Goal: Book appointment/travel/reservation

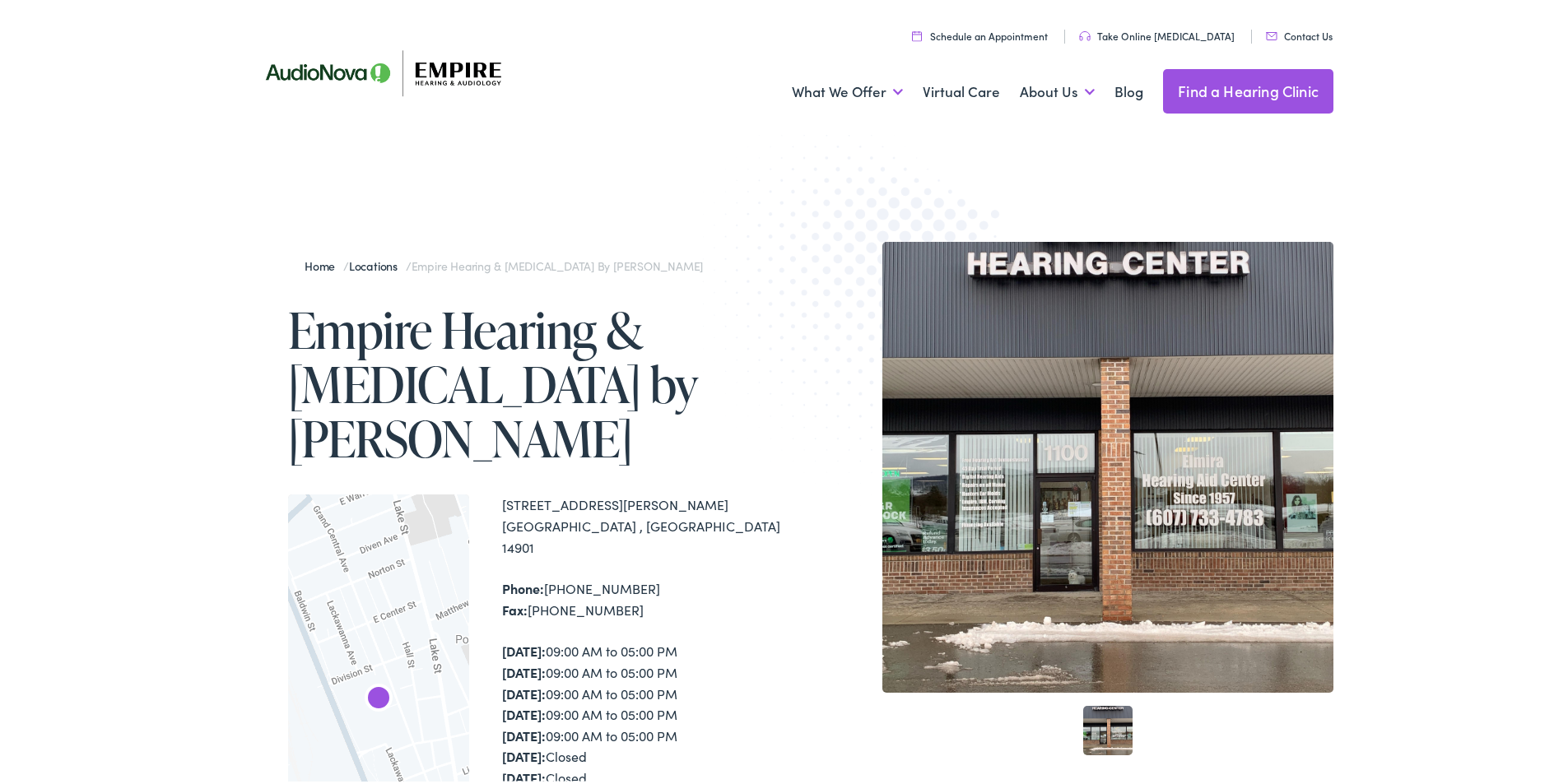
click at [1214, 95] on link "Find a Hearing Clinic" at bounding box center [1247, 87] width 171 height 44
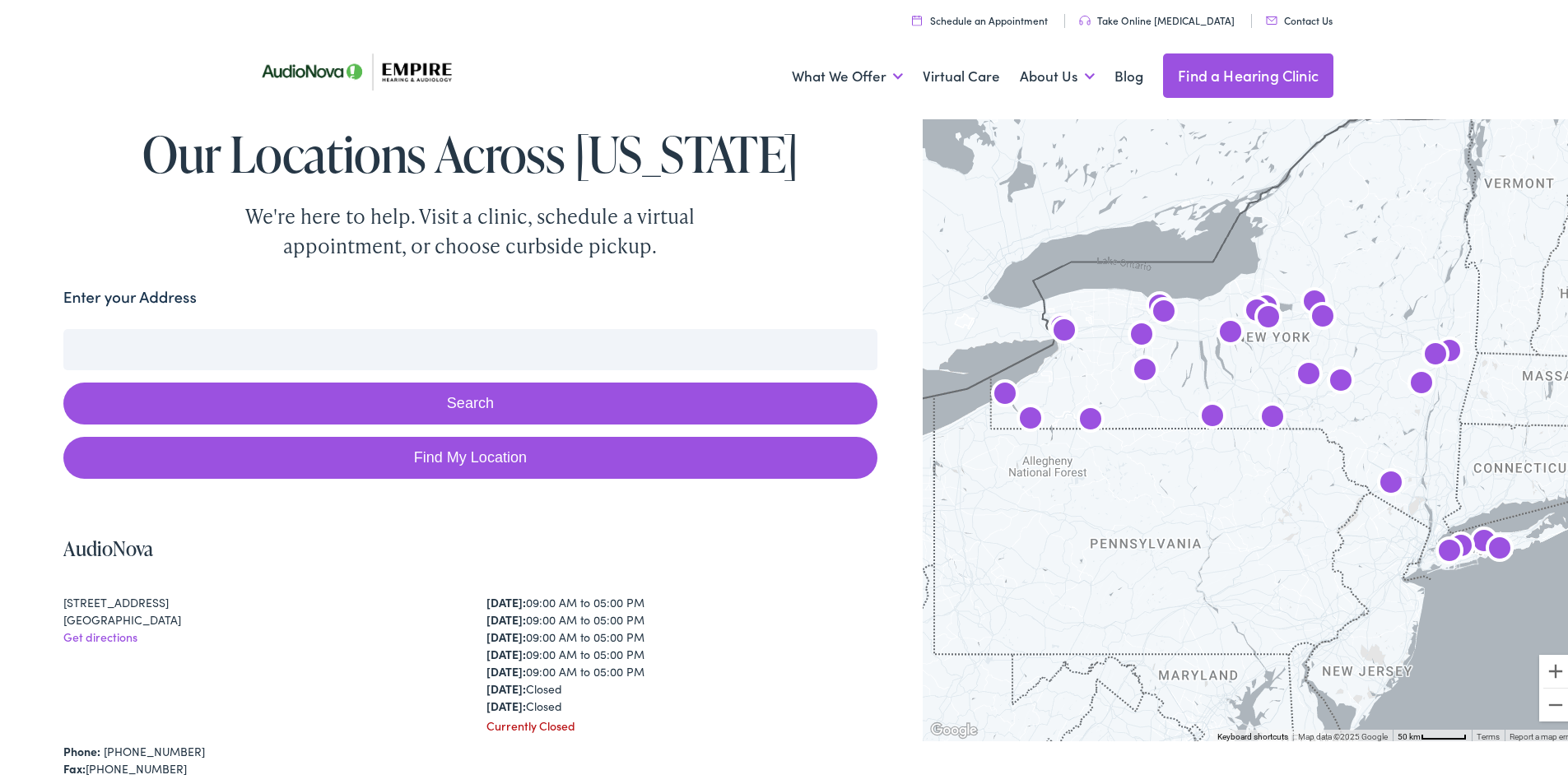
click at [515, 448] on link "Find My Location" at bounding box center [470, 455] width 814 height 42
type input "Elmira, New York"
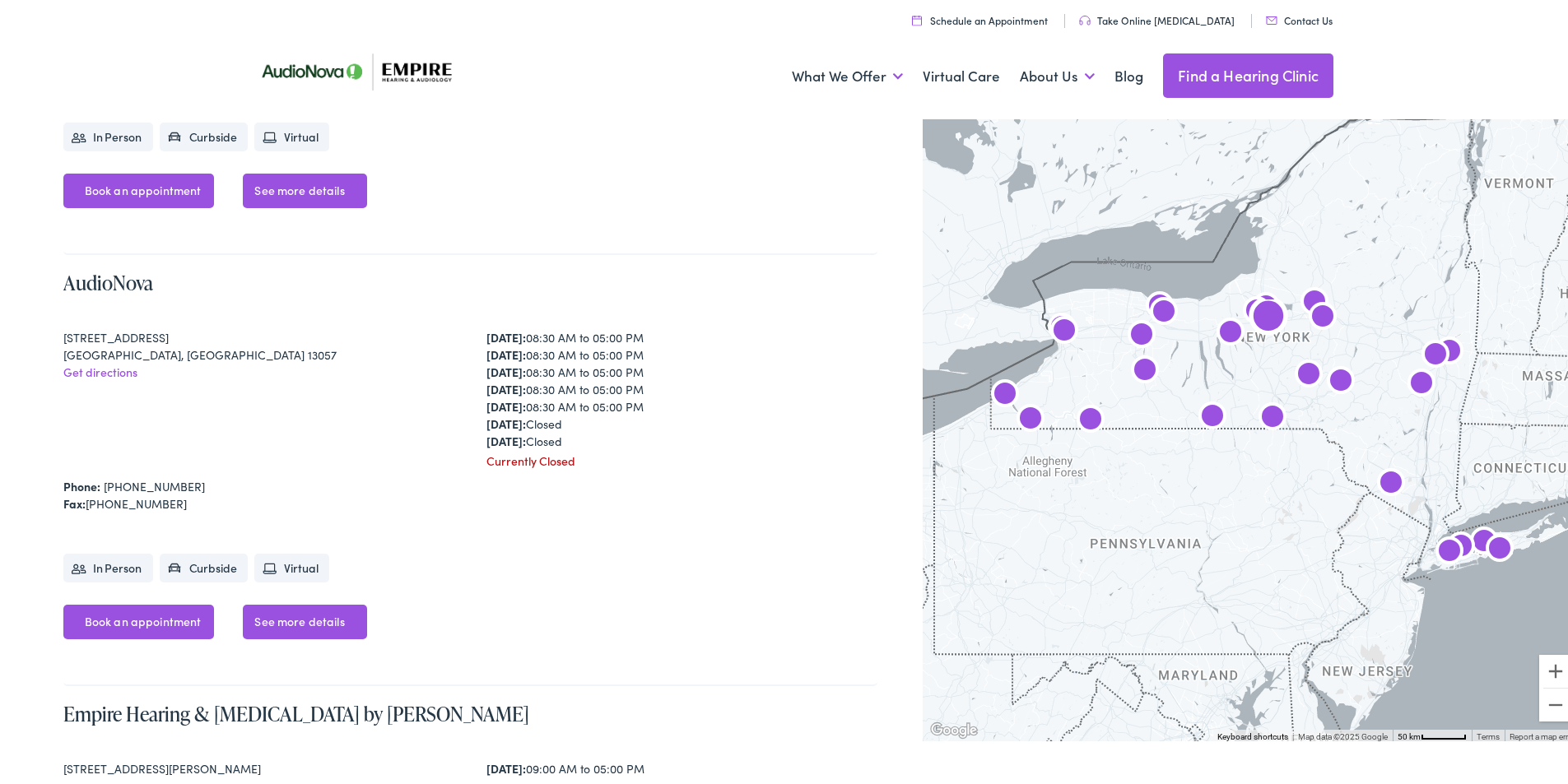
scroll to position [3703, 0]
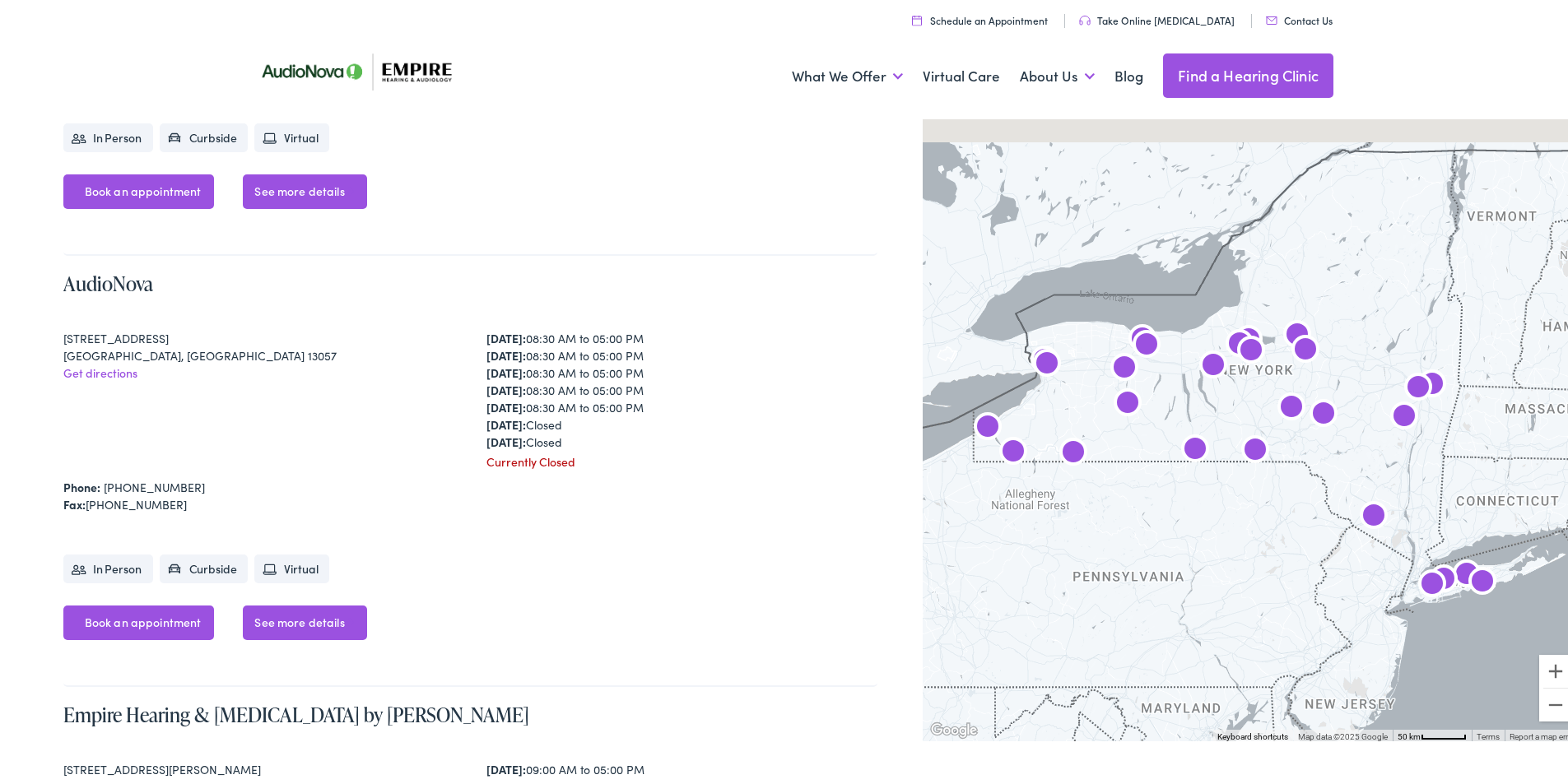
drag, startPoint x: 1138, startPoint y: 404, endPoint x: 1118, endPoint y: 443, distance: 43.8
click at [1118, 443] on div at bounding box center [1251, 424] width 658 height 627
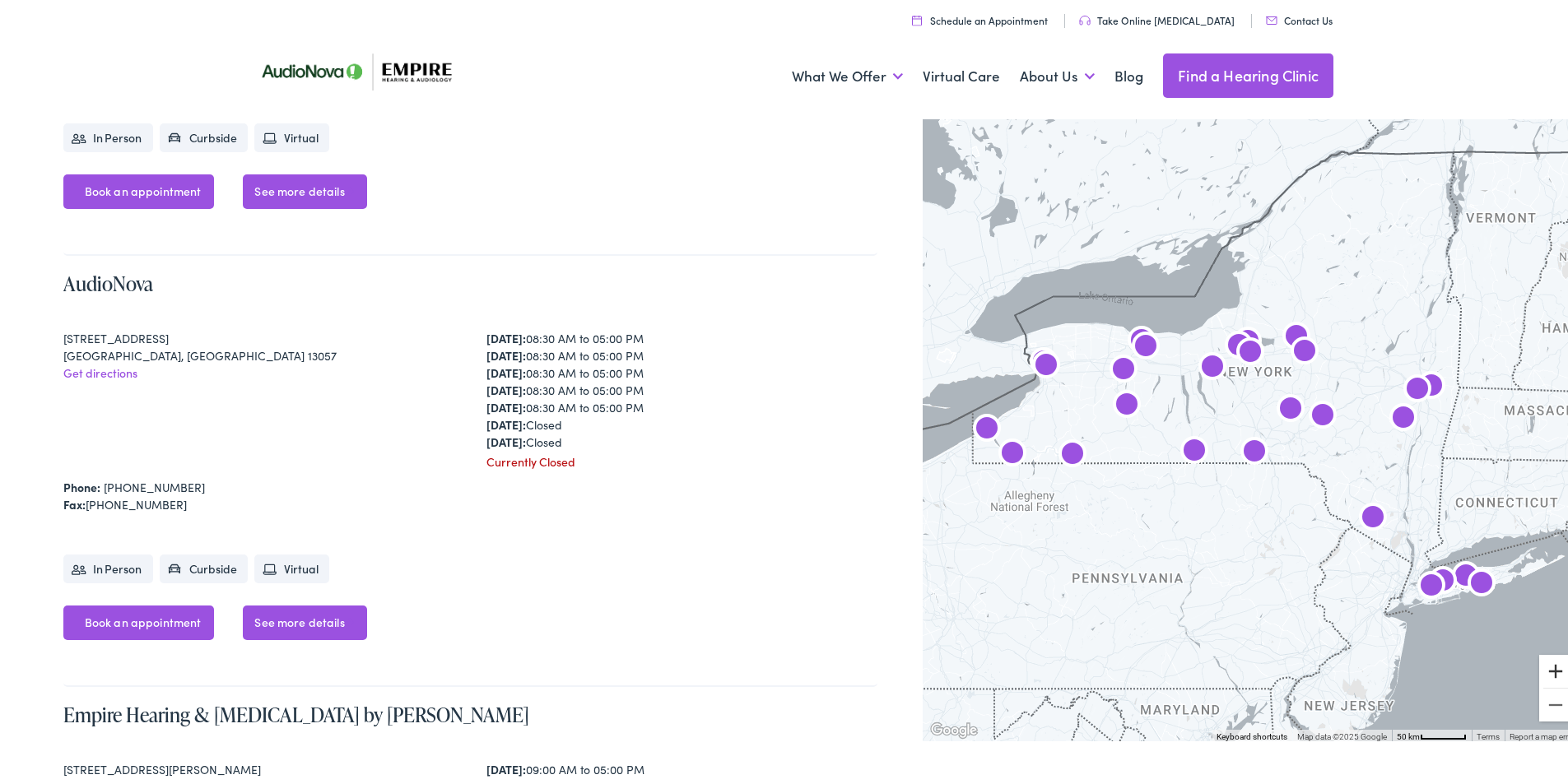
click at [1543, 667] on button "Zoom in" at bounding box center [1556, 668] width 33 height 33
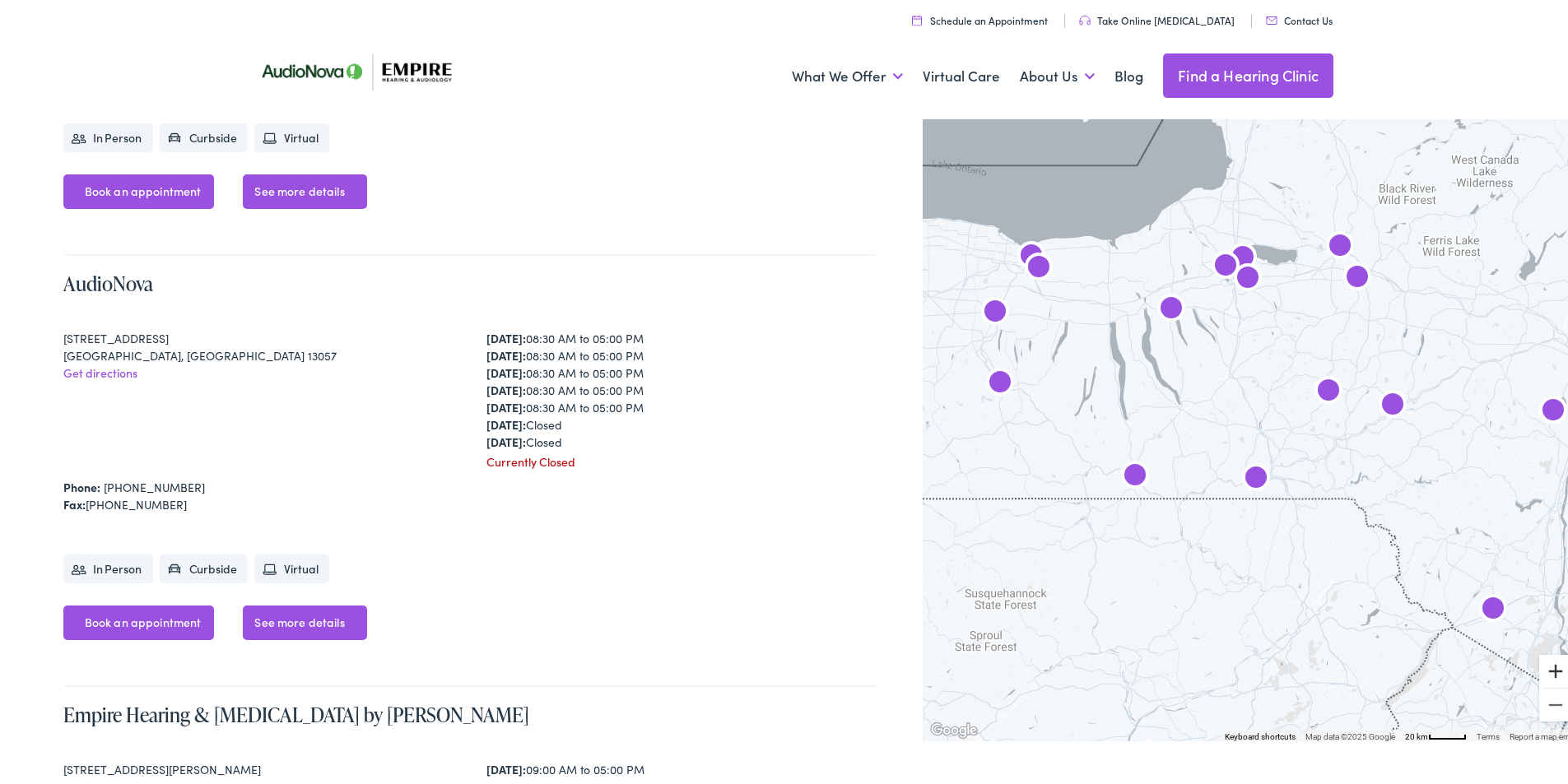
click at [1543, 667] on button "Zoom in" at bounding box center [1556, 668] width 33 height 33
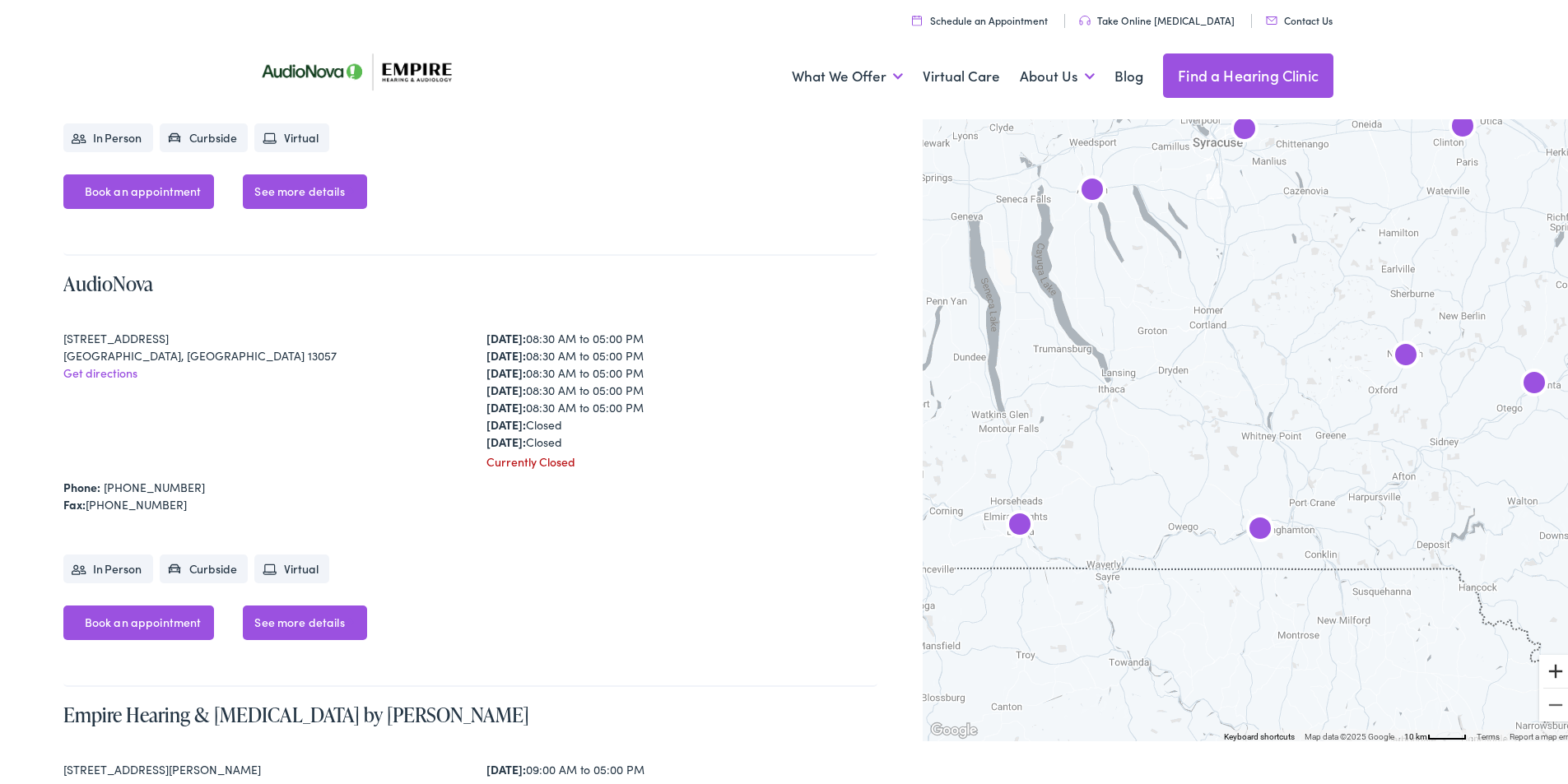
click at [1543, 667] on button "Zoom in" at bounding box center [1556, 668] width 33 height 33
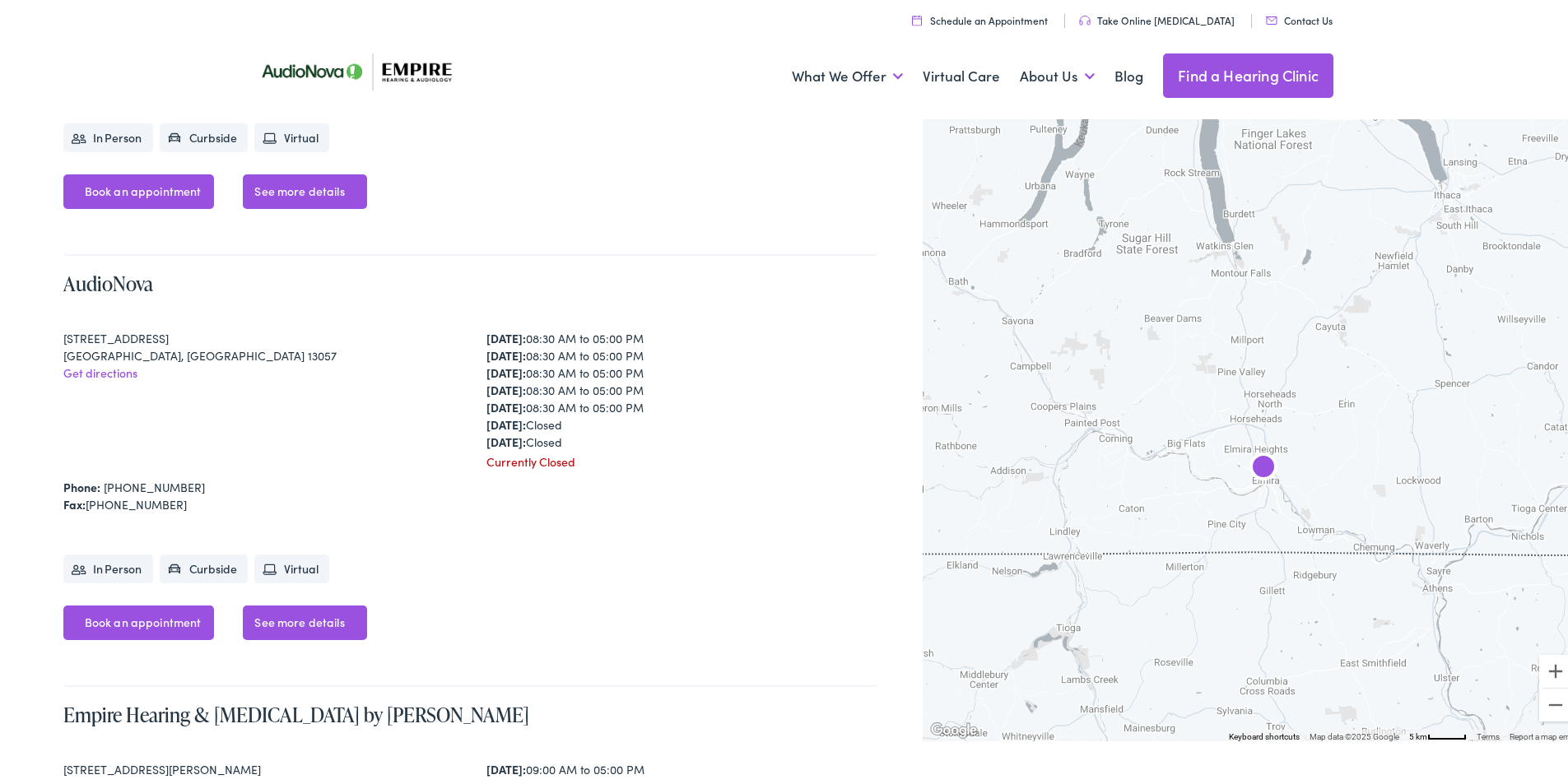
drag, startPoint x: 978, startPoint y: 482, endPoint x: 1472, endPoint y: 331, distance: 516.6
click at [1472, 331] on div at bounding box center [1251, 424] width 658 height 627
click at [1255, 463] on img "Empire Hearing &#038; Audiology by AudioNova" at bounding box center [1264, 466] width 40 height 40
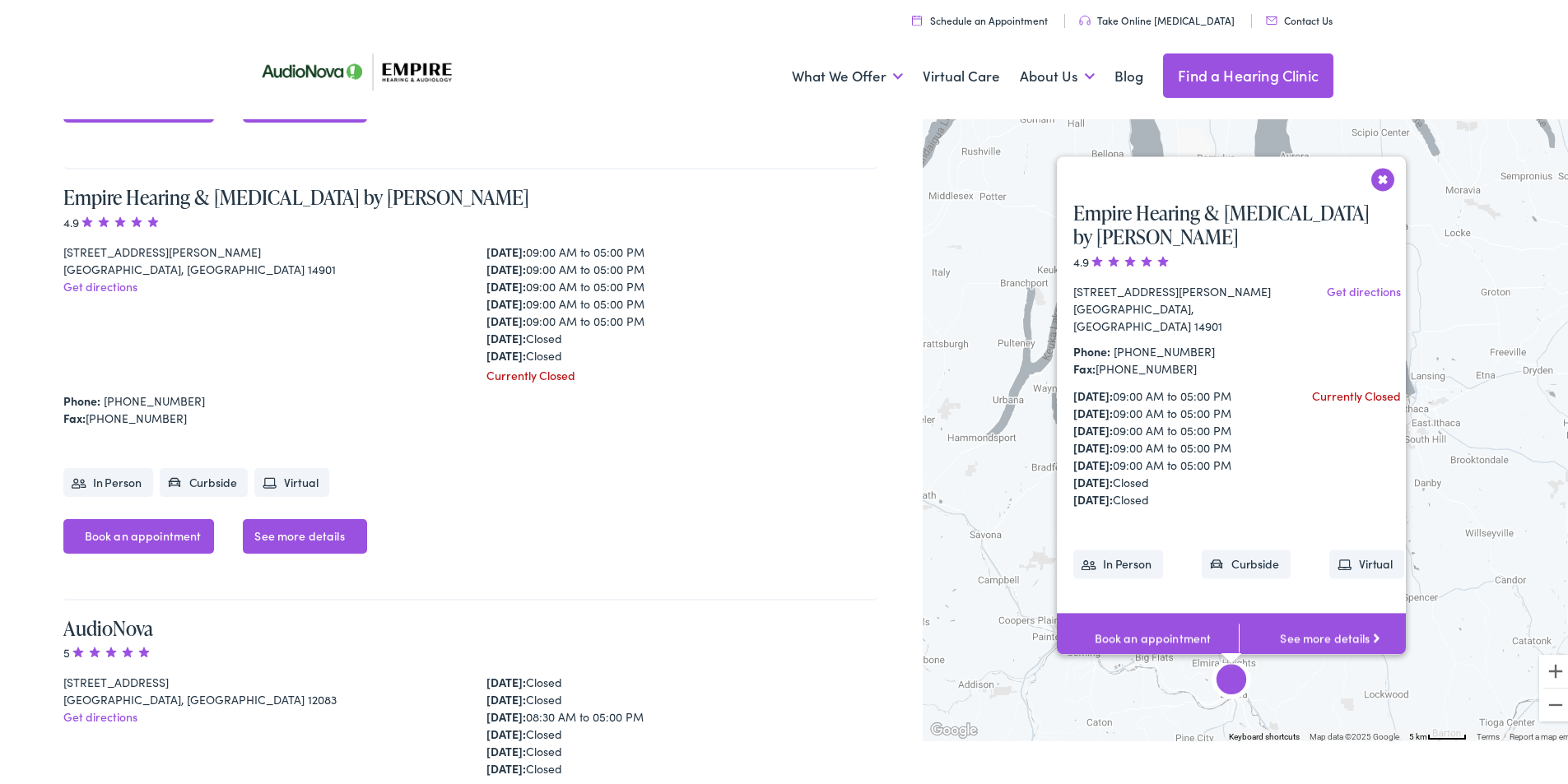
scroll to position [4239, 0]
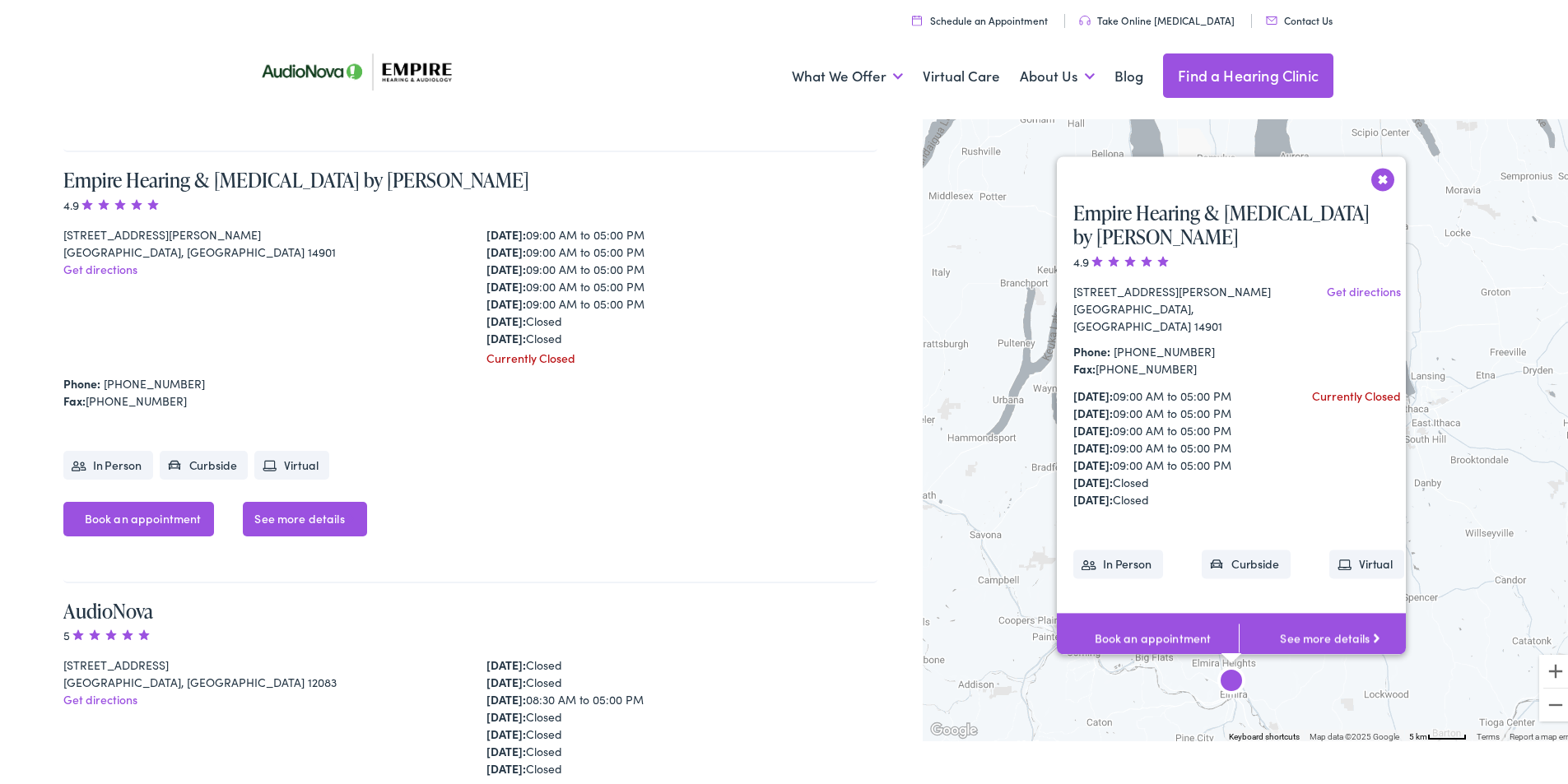
click at [1120, 551] on li "In Person" at bounding box center [1118, 560] width 90 height 29
click at [1105, 548] on li "In Person" at bounding box center [1118, 560] width 90 height 29
click at [1305, 624] on link "See more details" at bounding box center [1330, 635] width 182 height 51
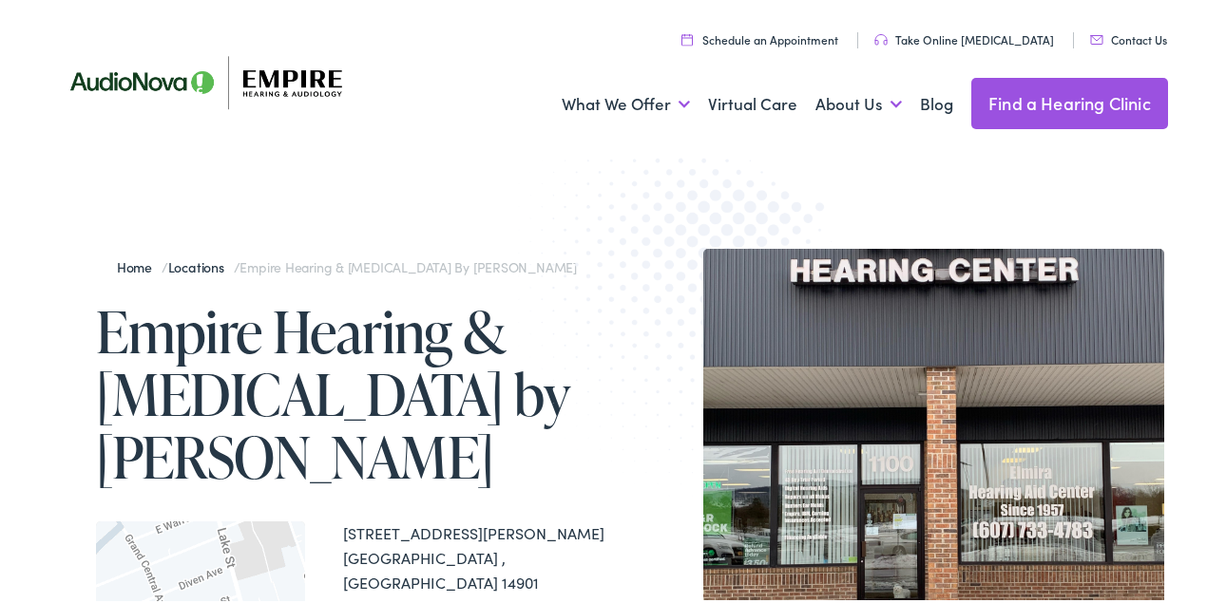
drag, startPoint x: 1785, startPoint y: 9, endPoint x: 861, endPoint y: 315, distance: 974.0
click at [861, 315] on div at bounding box center [935, 477] width 465 height 461
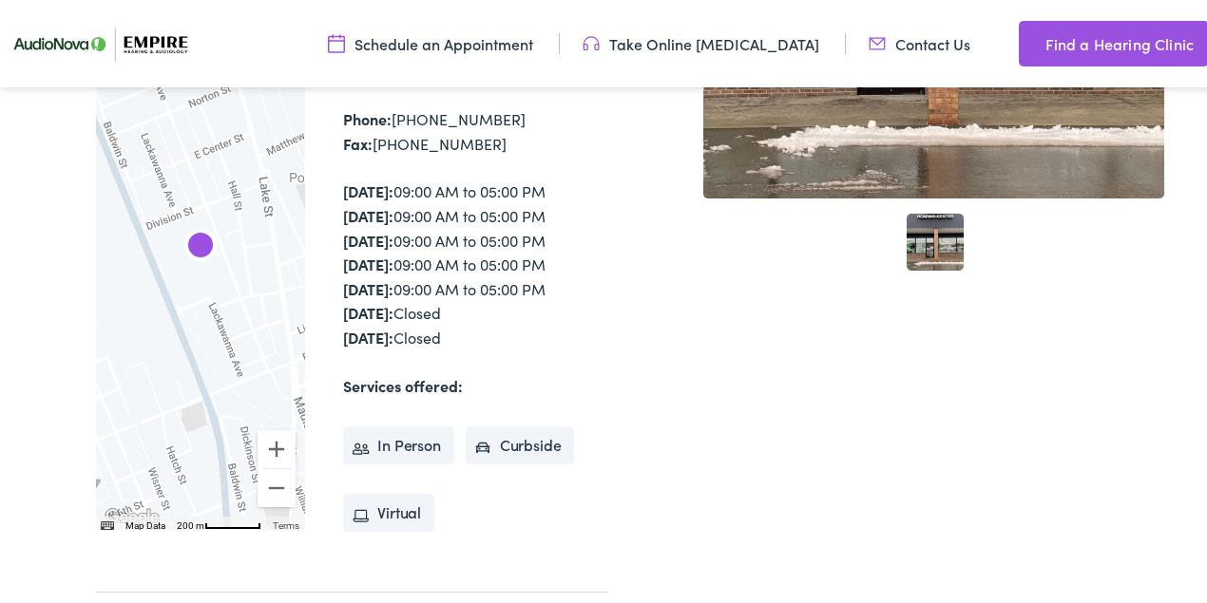
scroll to position [506, 0]
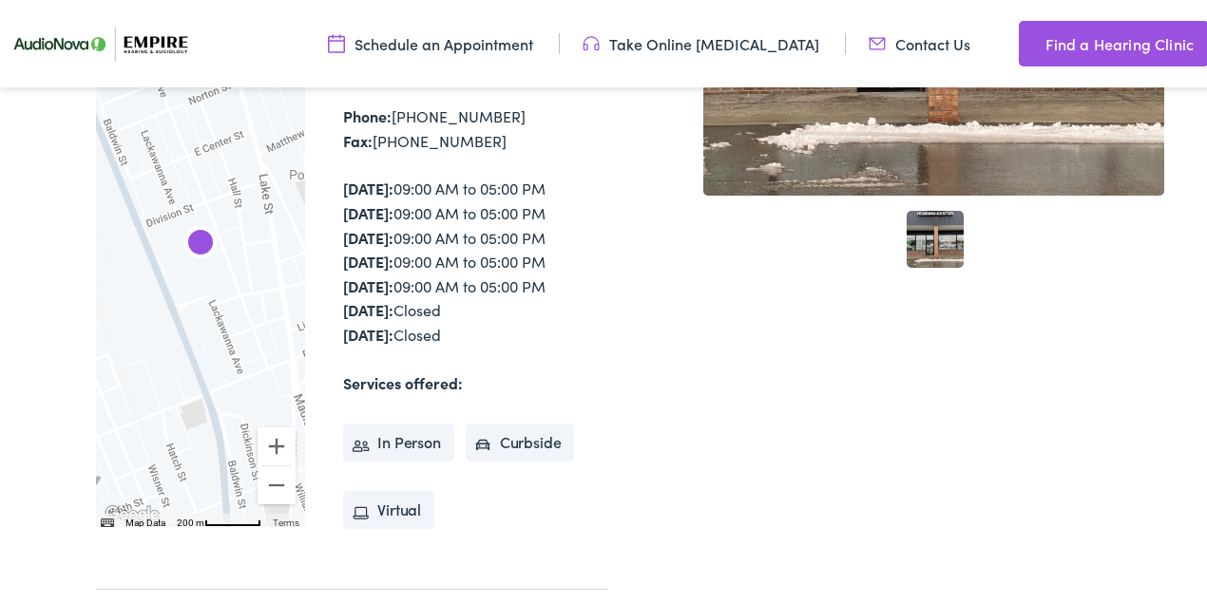
click at [388, 500] on li "Virtual" at bounding box center [388, 508] width 91 height 38
click at [386, 491] on li "Virtual" at bounding box center [388, 508] width 91 height 38
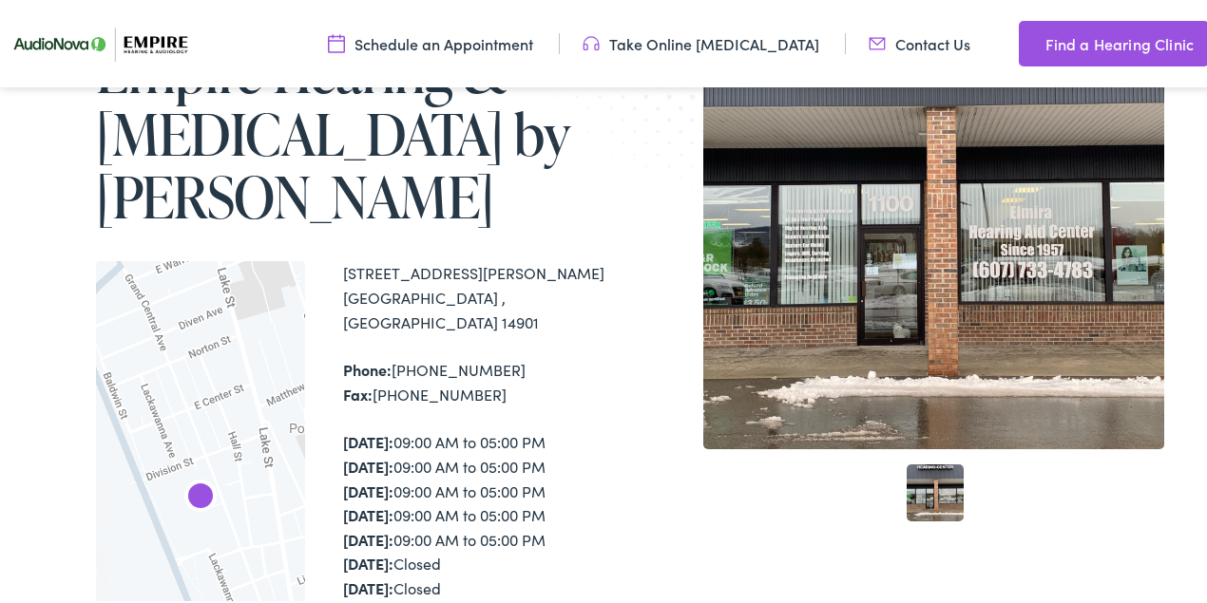
scroll to position [0, 0]
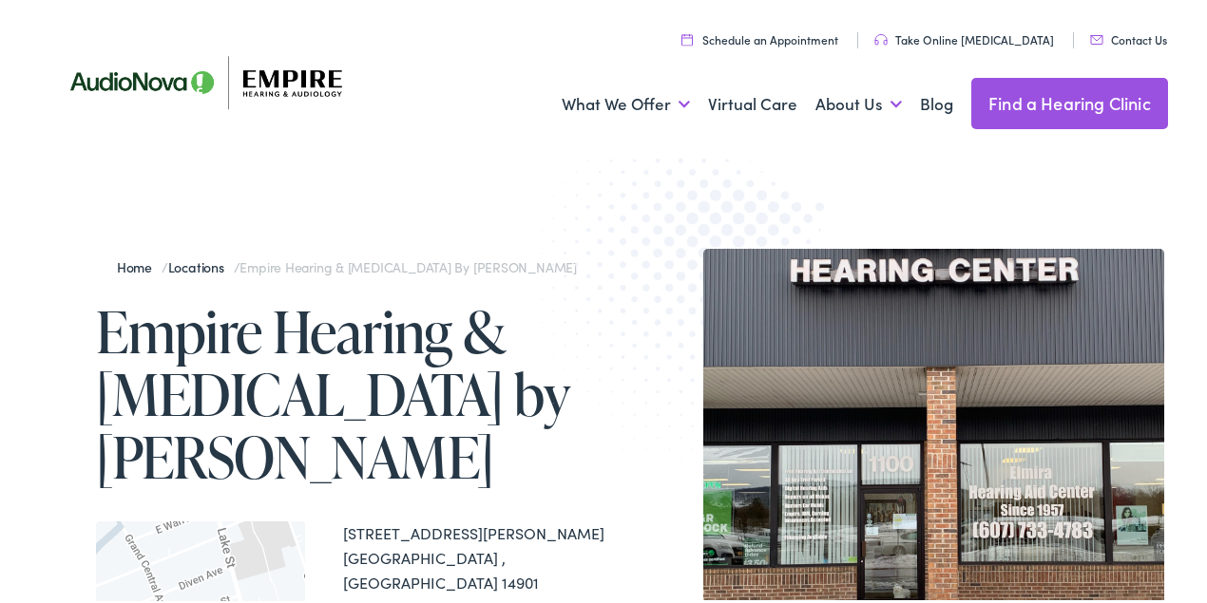
click at [809, 36] on link "Schedule an Appointment" at bounding box center [759, 37] width 157 height 16
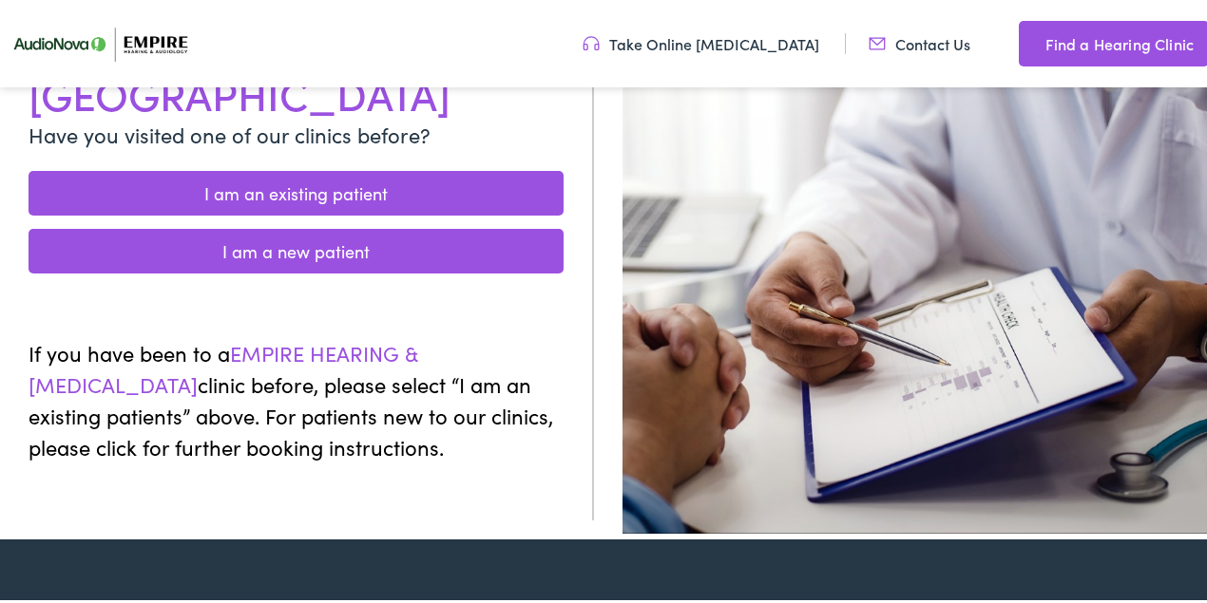
scroll to position [316, 0]
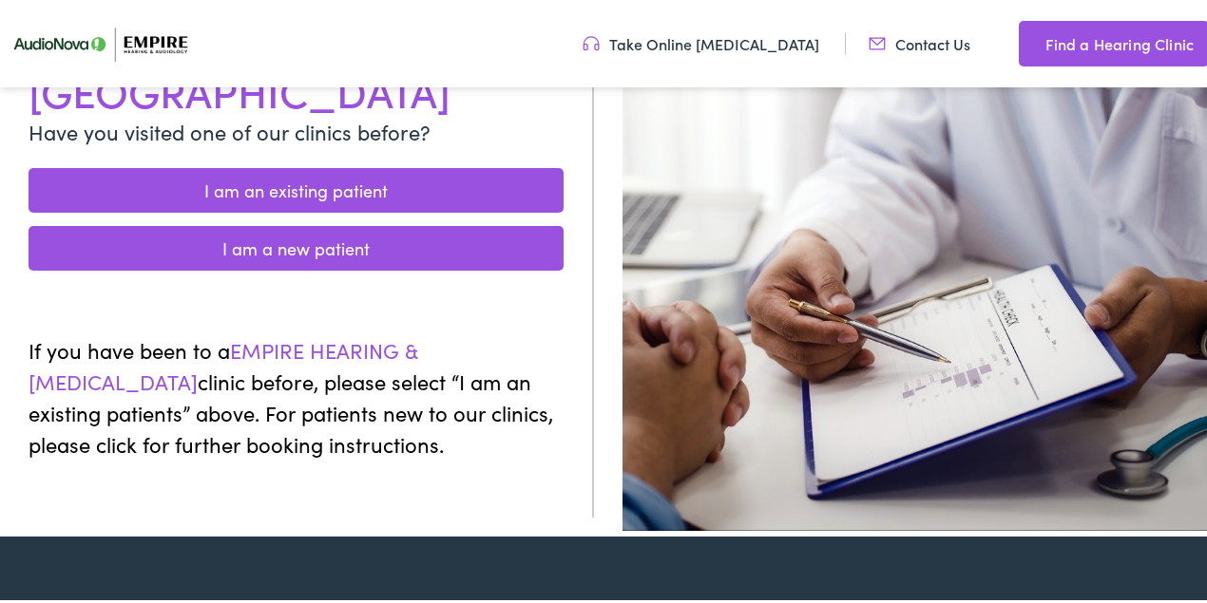
click at [281, 166] on link "I am an existing patient" at bounding box center [296, 188] width 535 height 45
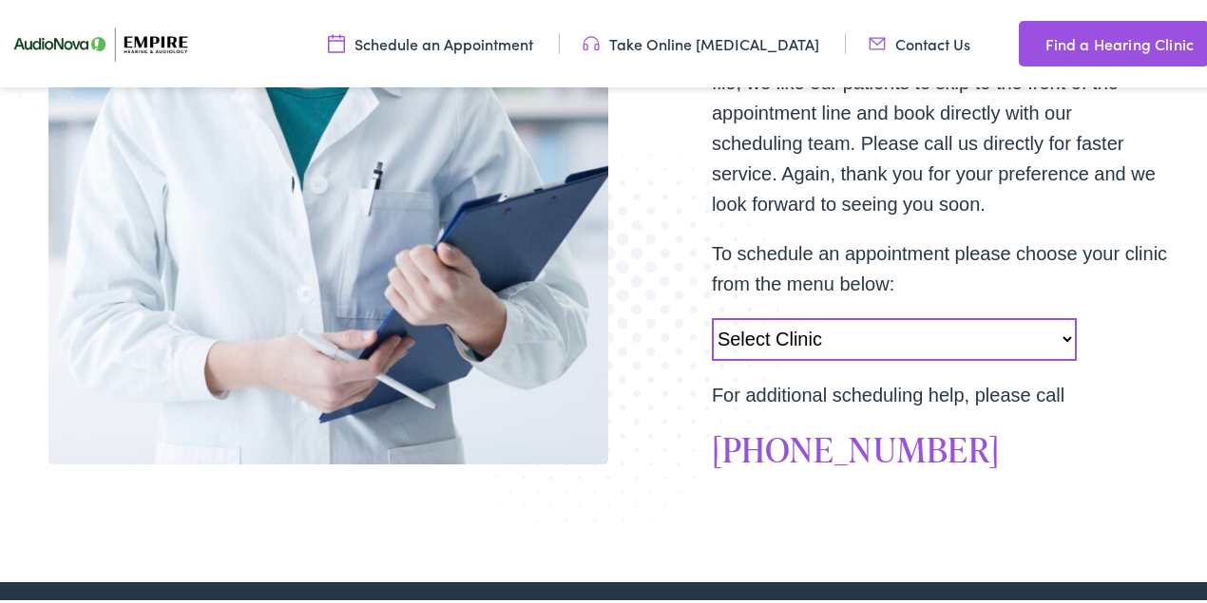
scroll to position [570, 0]
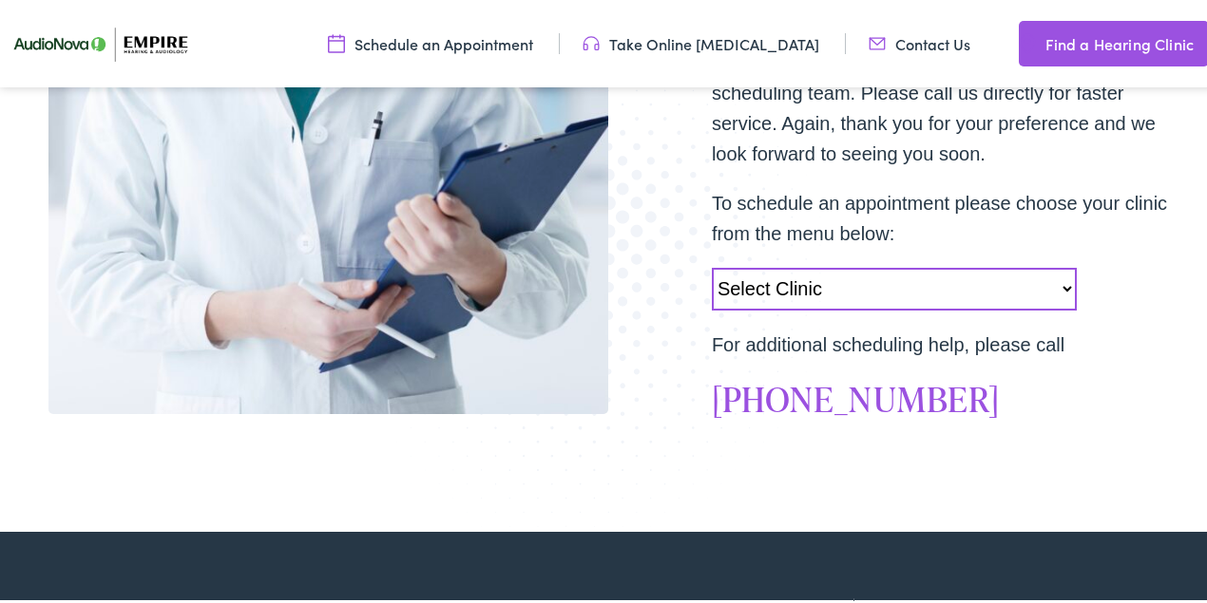
click at [825, 281] on select "Select Clinic [GEOGRAPHIC_DATA]-[GEOGRAPHIC_DATA]-AudioNova [STREET_ADDRESS][PE…" at bounding box center [894, 287] width 365 height 43
select select "https://empirehearing.alpacaaudiology.com/locations/elmira-ny/"
click at [712, 266] on select "Select Clinic Norwich-NY-AudioNova 43 Hale Street Amherst-NY-AudioNova 315 Albe…" at bounding box center [894, 287] width 365 height 43
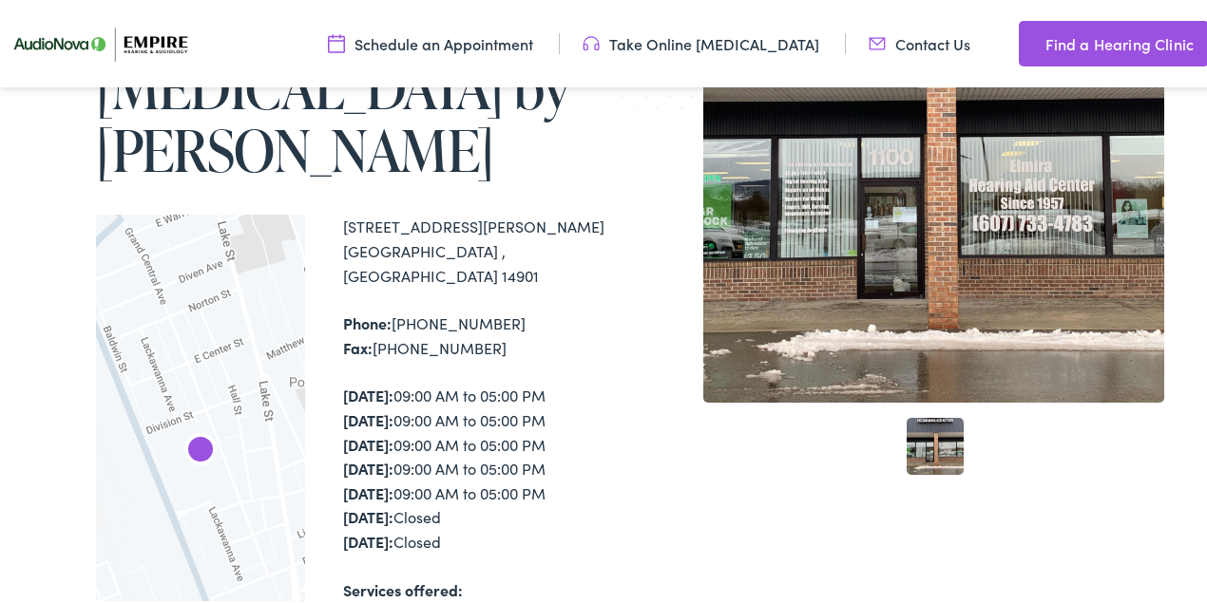
scroll to position [316, 0]
